Goal: Find specific page/section: Find specific page/section

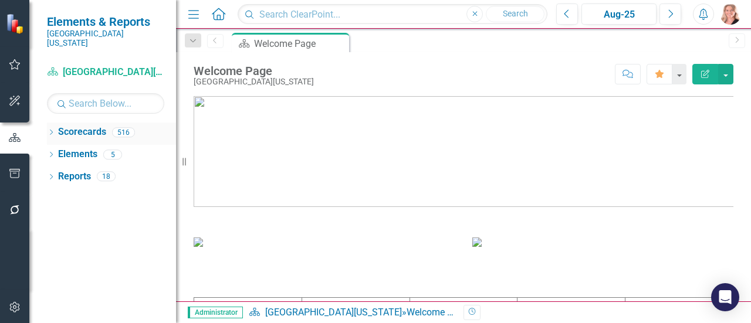
click at [53, 130] on icon "Dropdown" at bounding box center [51, 133] width 8 height 6
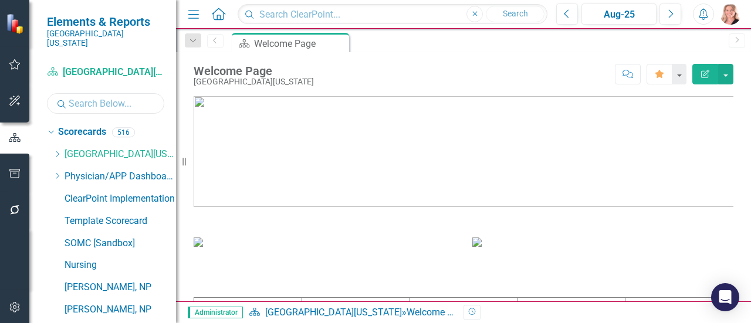
click at [91, 97] on input "text" at bounding box center [105, 103] width 117 height 21
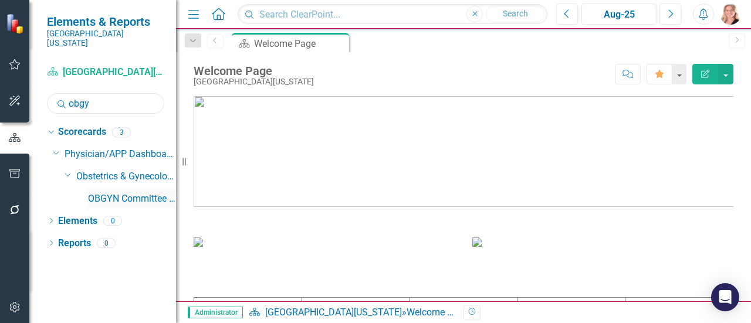
type input "obgy"
click at [147, 192] on link "OBGYN Committee Dashboard" at bounding box center [132, 198] width 88 height 13
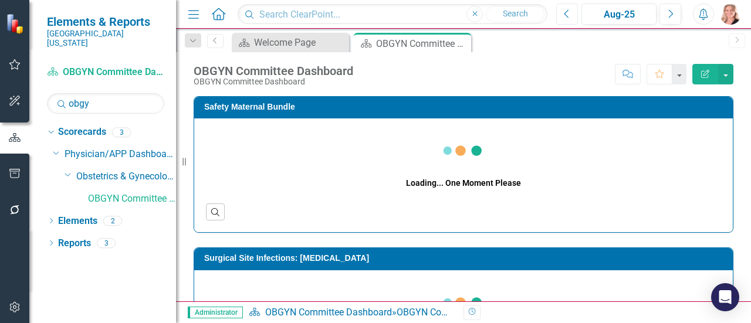
click at [574, 16] on button "Previous" at bounding box center [567, 14] width 22 height 21
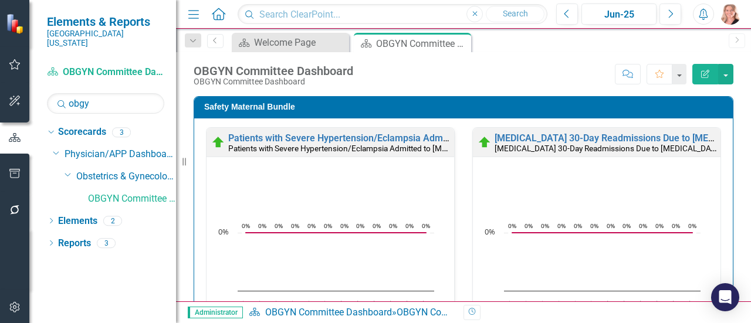
click at [541, 67] on div "Score: N/A Jun-25 Completed Comment Favorite Edit Report" at bounding box center [546, 74] width 374 height 20
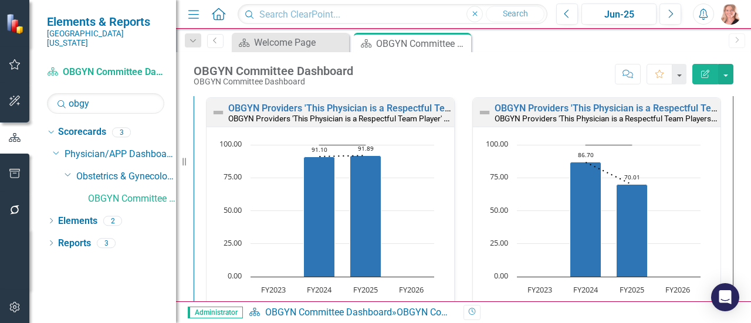
scroll to position [8026, 0]
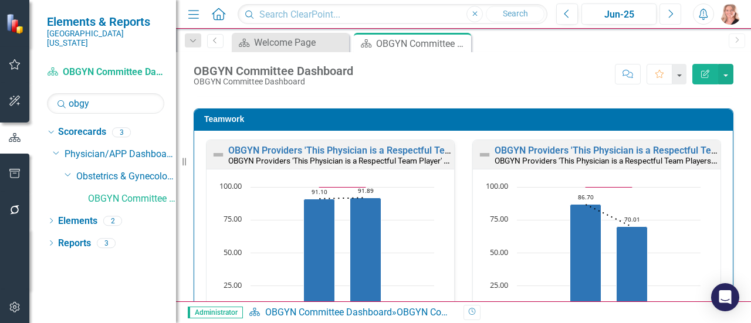
click at [661, 19] on button "Next" at bounding box center [670, 14] width 22 height 21
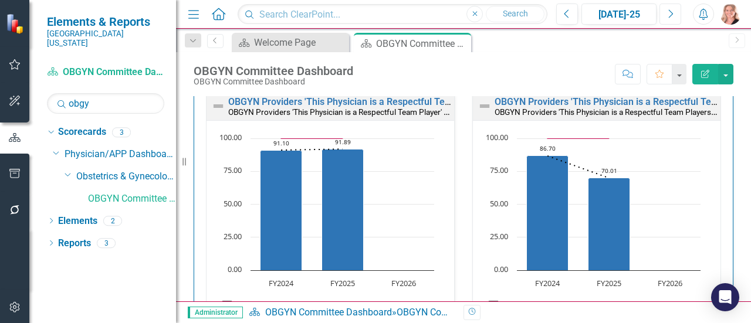
scroll to position [8093, 0]
